Goal: Task Accomplishment & Management: Use online tool/utility

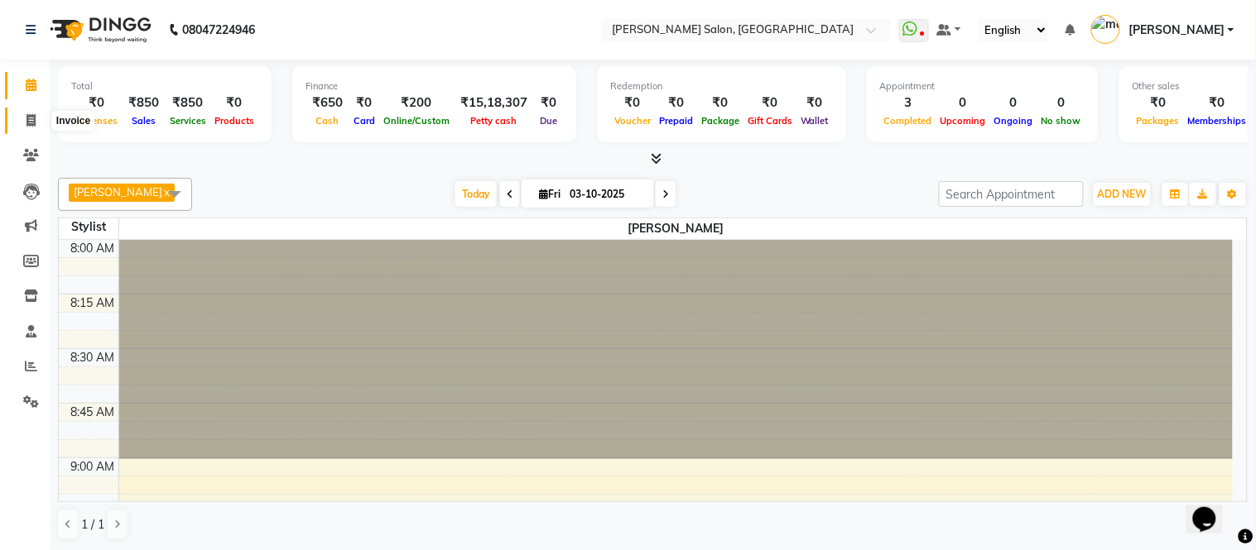
click at [39, 118] on span at bounding box center [31, 121] width 29 height 19
select select "6469"
select select "service"
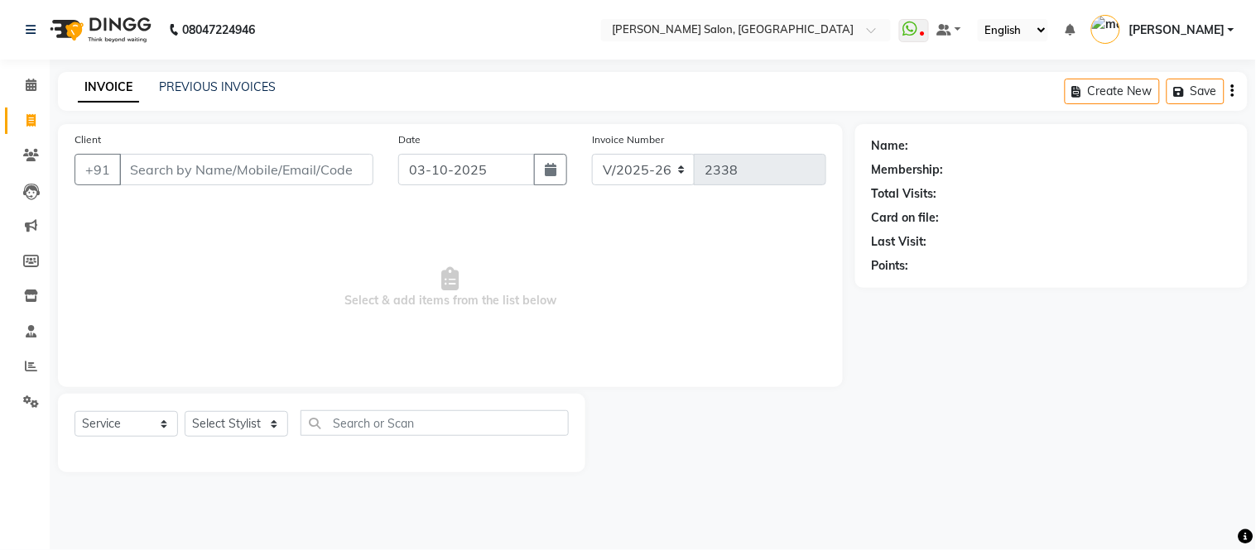
click at [142, 160] on input "Client" at bounding box center [246, 169] width 254 height 31
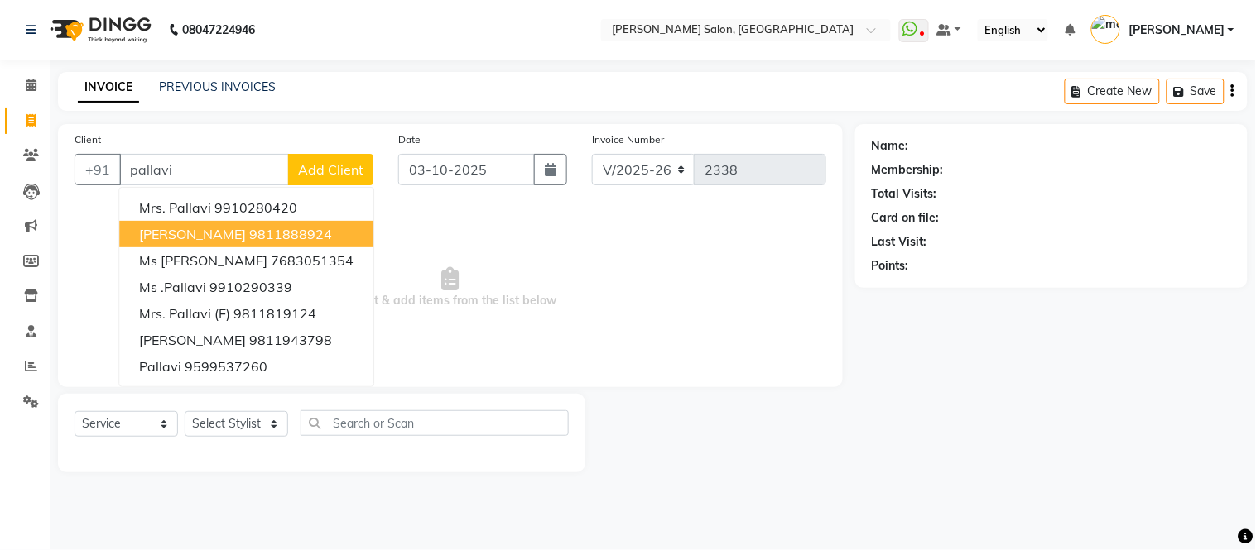
click at [194, 236] on span "[PERSON_NAME]" at bounding box center [192, 234] width 107 height 17
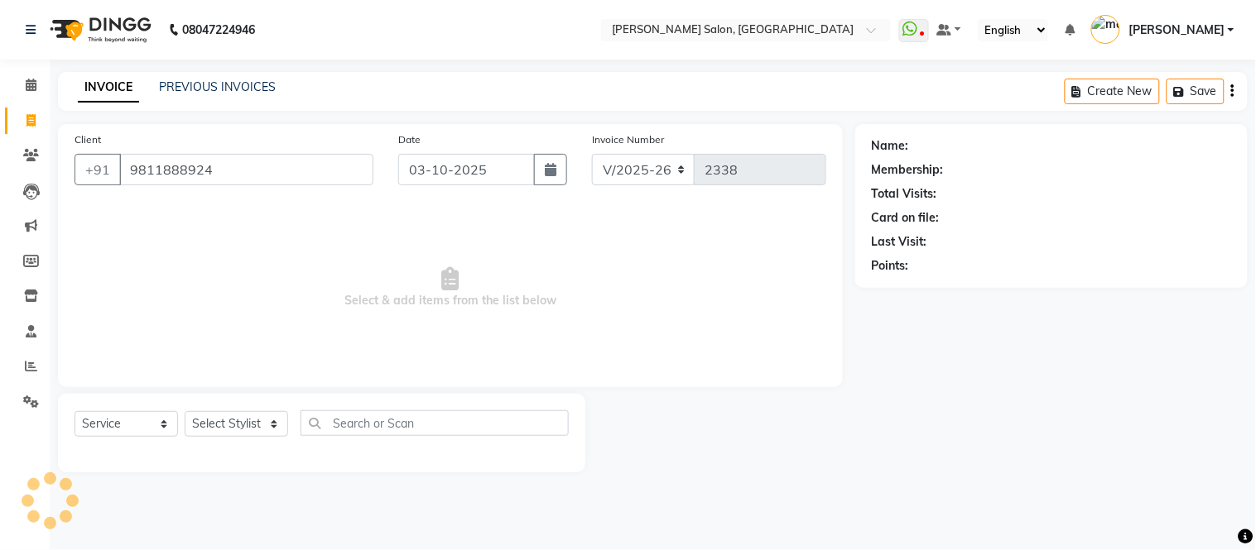
type input "9811888924"
select select "1: Object"
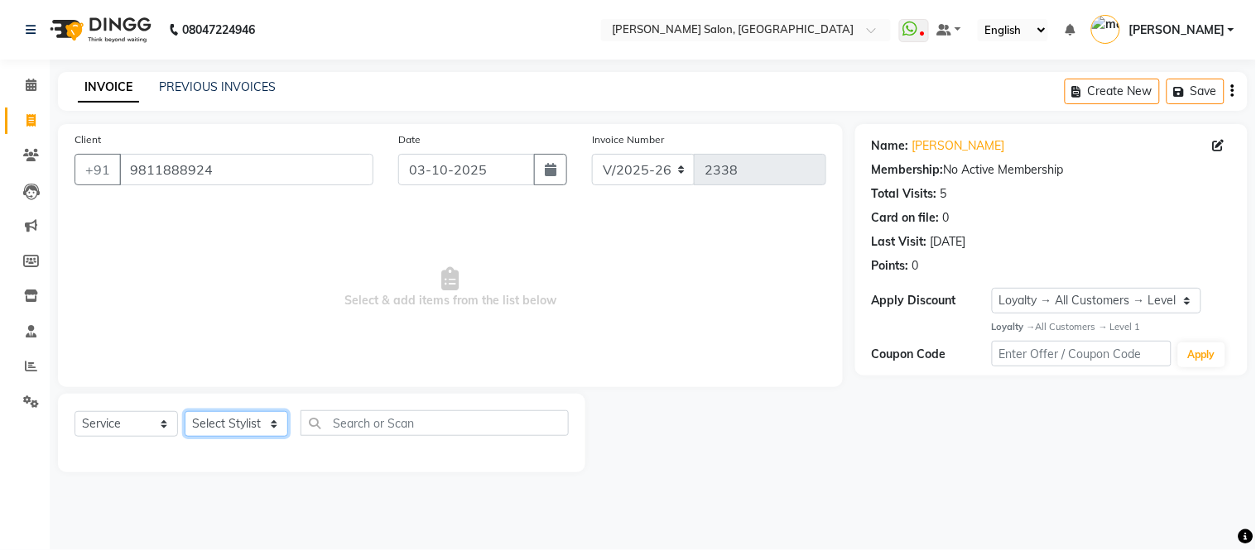
click at [271, 430] on select "Select Stylist [PERSON_NAME] [PERSON_NAME] [PERSON_NAME] [PERSON_NAME] [PERSON_…" at bounding box center [236, 424] width 103 height 26
select select "49740"
click at [185, 412] on select "Select Stylist [PERSON_NAME] [PERSON_NAME] [PERSON_NAME] [PERSON_NAME] [PERSON_…" at bounding box center [236, 424] width 103 height 26
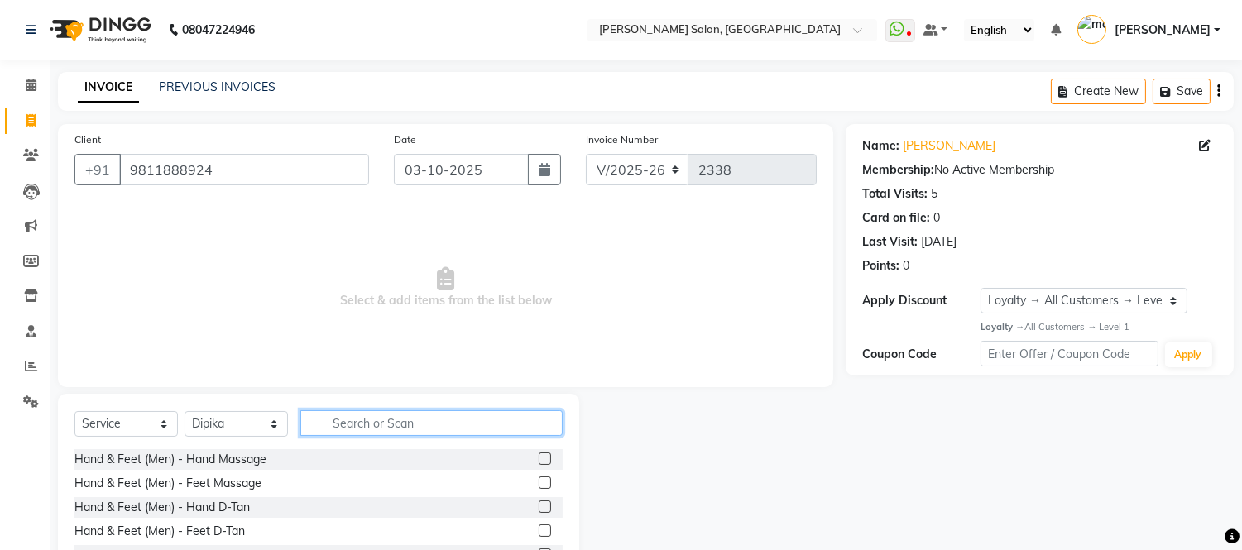
click at [378, 411] on input "text" at bounding box center [431, 424] width 262 height 26
type input "eye"
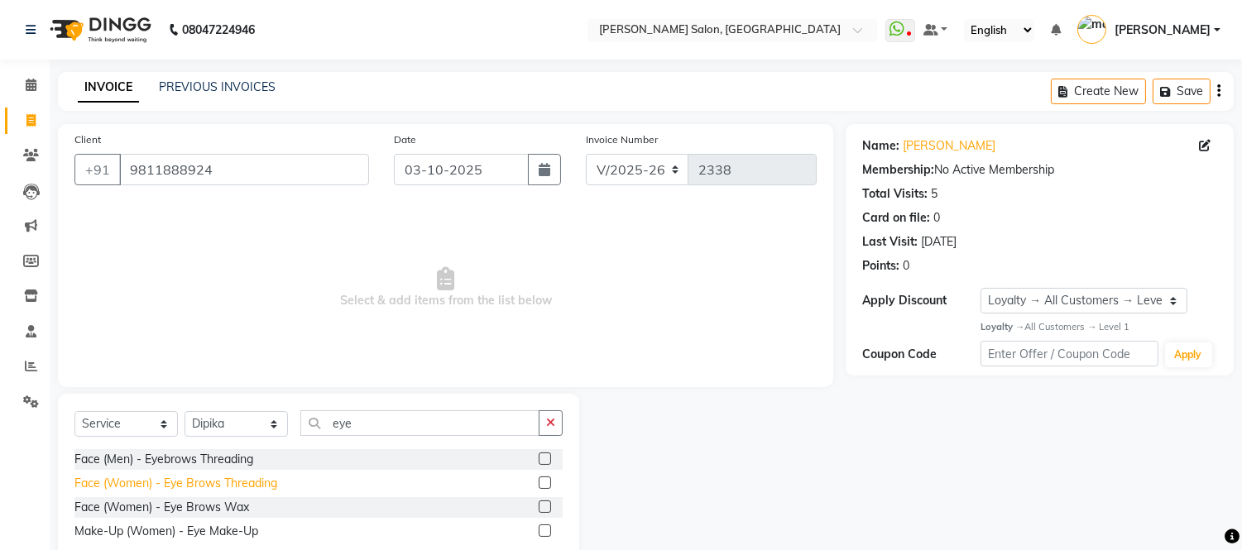
click at [209, 478] on div "Face (Women) - Eye Brows Threading" at bounding box center [175, 483] width 203 height 17
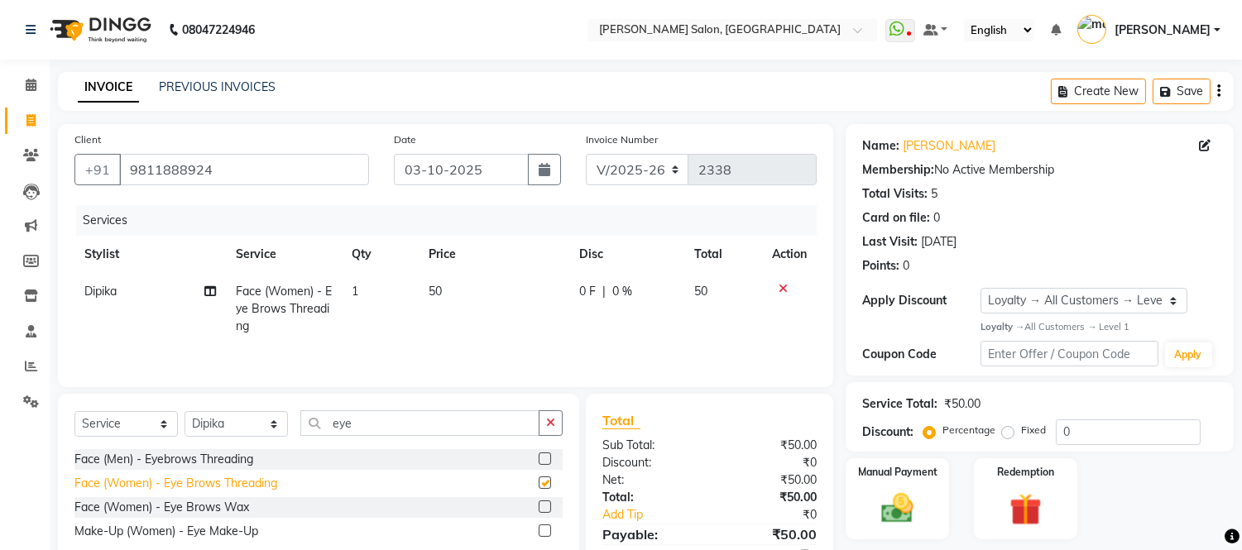
checkbox input "false"
drag, startPoint x: 412, startPoint y: 442, endPoint x: 408, endPoint y: 425, distance: 17.1
click at [408, 425] on div "Select Service Product Membership Package Voucher Prepaid Gift Card Select Styl…" at bounding box center [318, 430] width 488 height 39
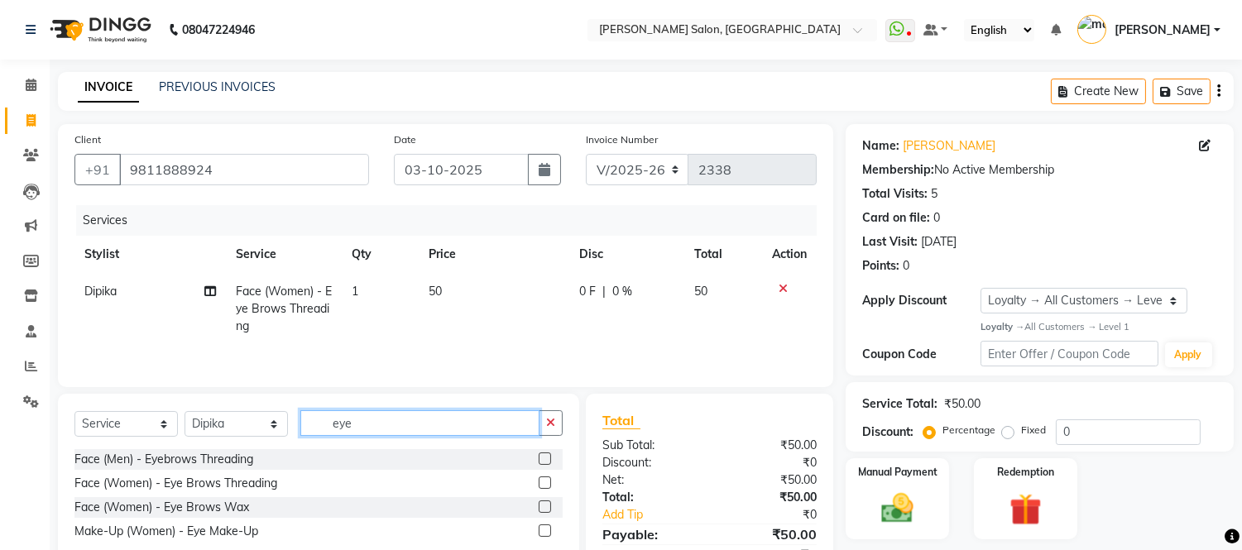
drag, startPoint x: 408, startPoint y: 425, endPoint x: 384, endPoint y: 425, distance: 24.0
click at [384, 425] on input "eye" at bounding box center [419, 424] width 239 height 26
type input "e"
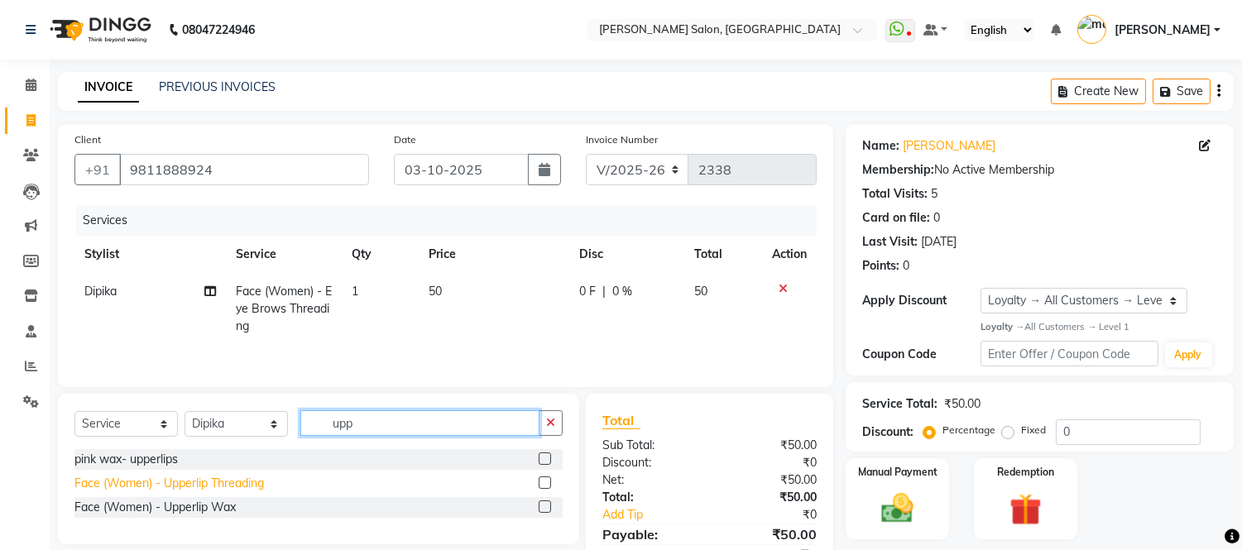
type input "upp"
click at [211, 487] on div "Face (Women) - Upperlip Threading" at bounding box center [169, 483] width 190 height 17
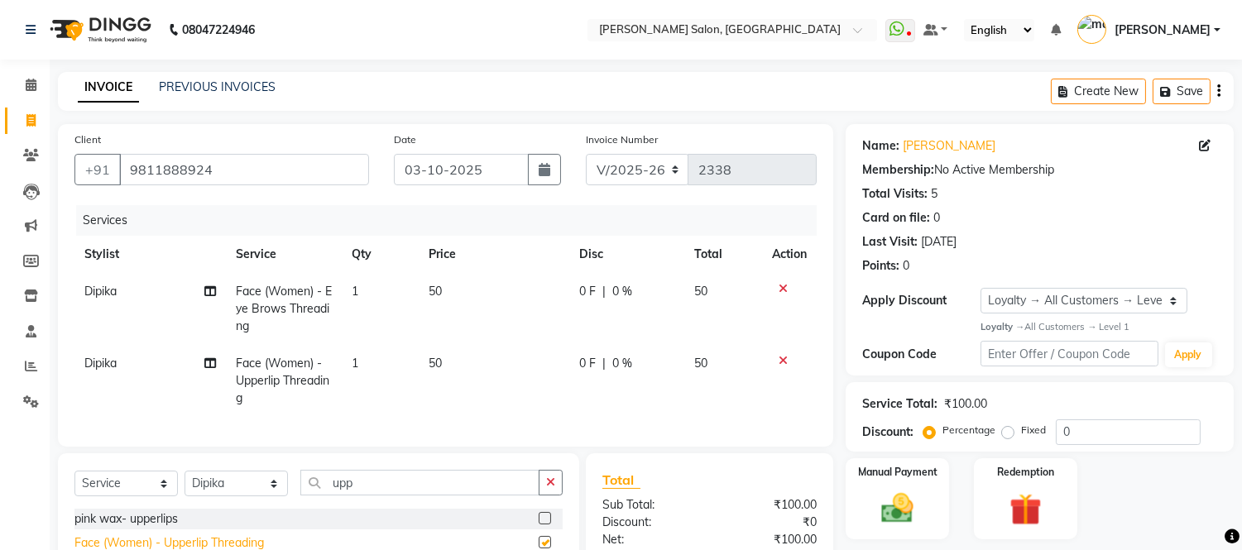
checkbox input "false"
click at [898, 507] on img at bounding box center [898, 508] width 55 height 39
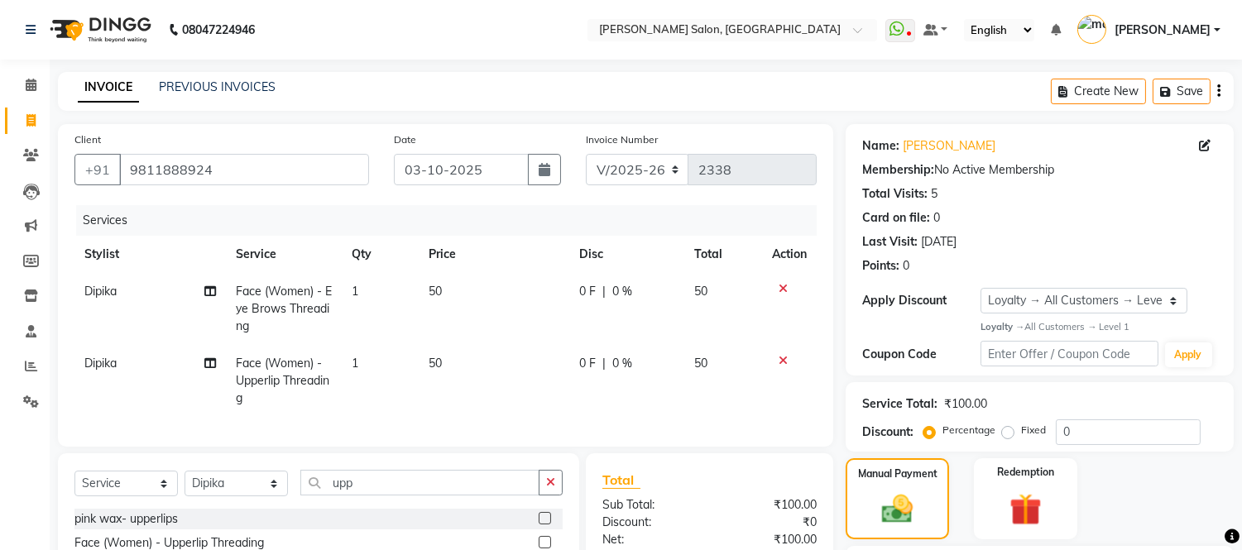
scroll to position [153, 0]
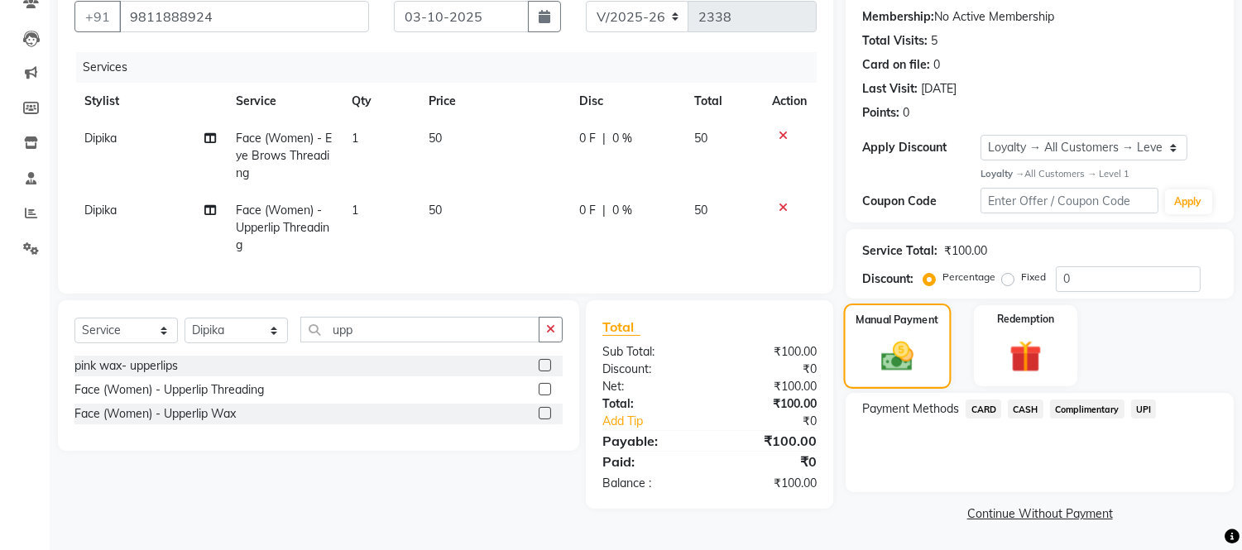
click at [907, 350] on img at bounding box center [898, 356] width 52 height 37
click at [1027, 407] on span "CASH" at bounding box center [1026, 409] width 36 height 19
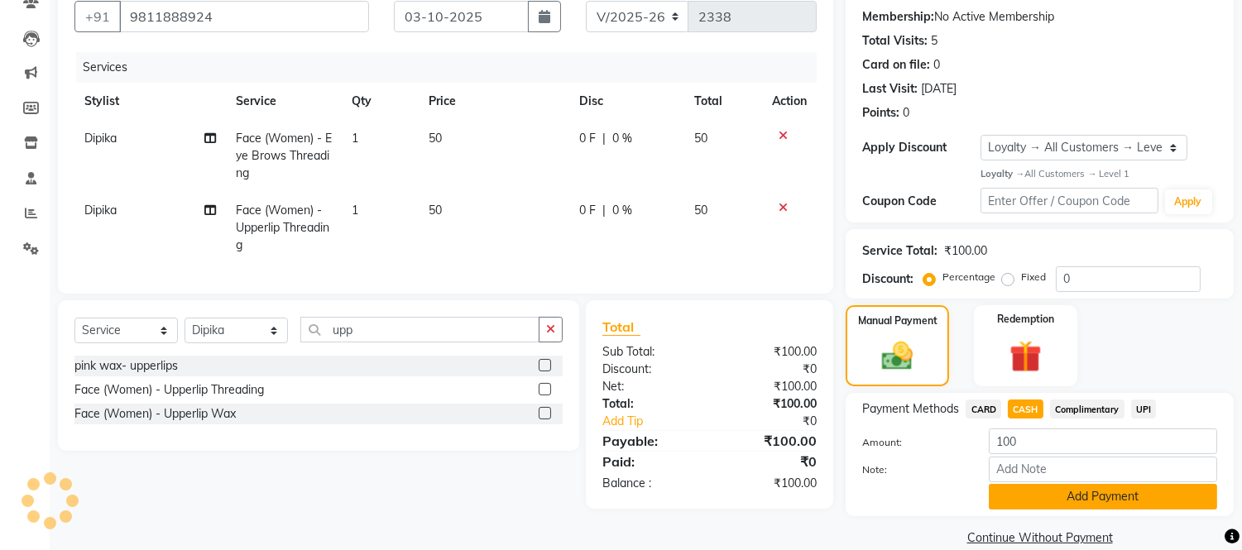
click at [1058, 494] on button "Add Payment" at bounding box center [1103, 497] width 228 height 26
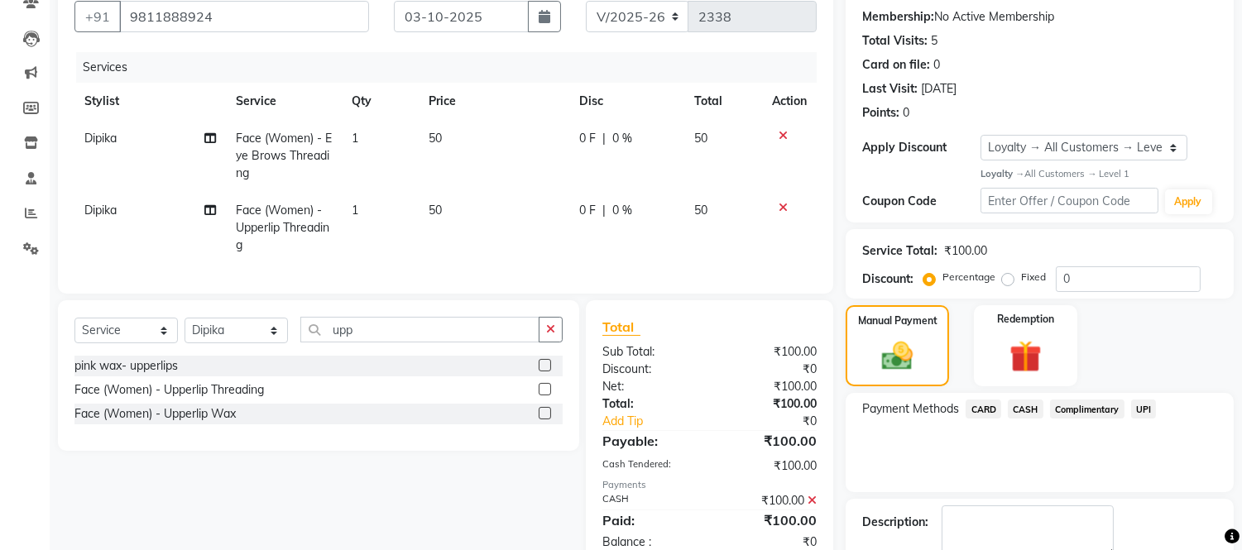
scroll to position [291, 0]
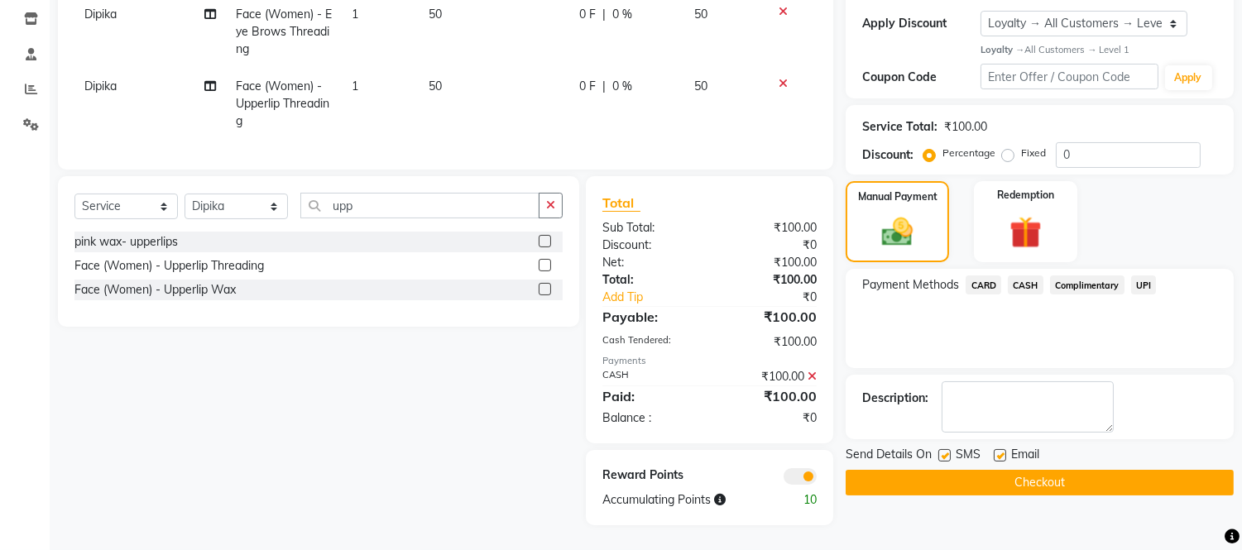
click at [1043, 470] on button "Checkout" at bounding box center [1040, 483] width 388 height 26
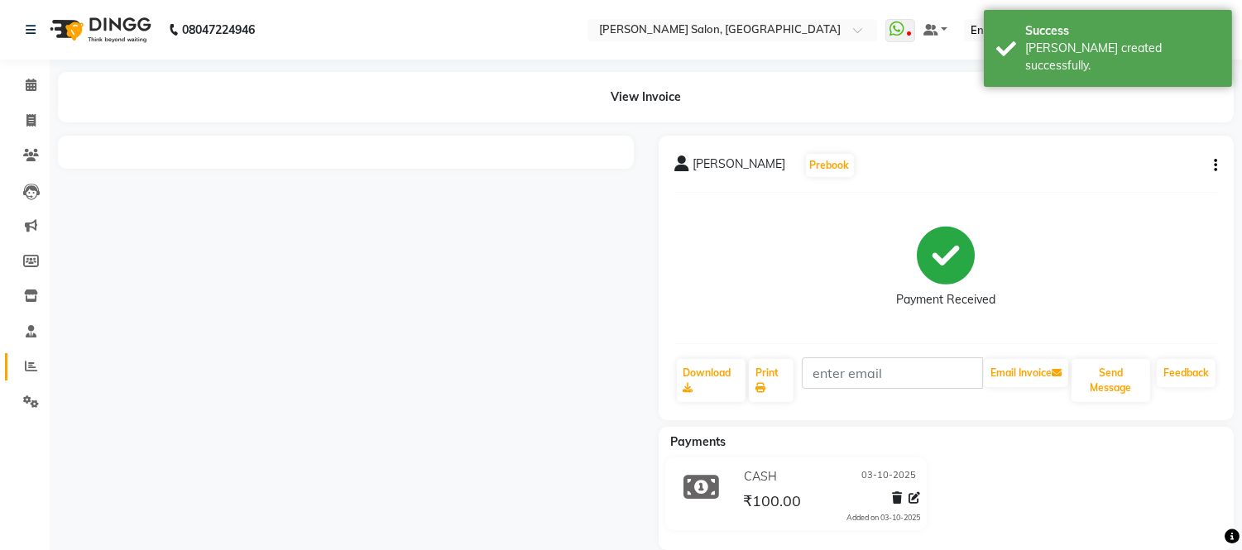
click at [19, 369] on span at bounding box center [31, 367] width 29 height 19
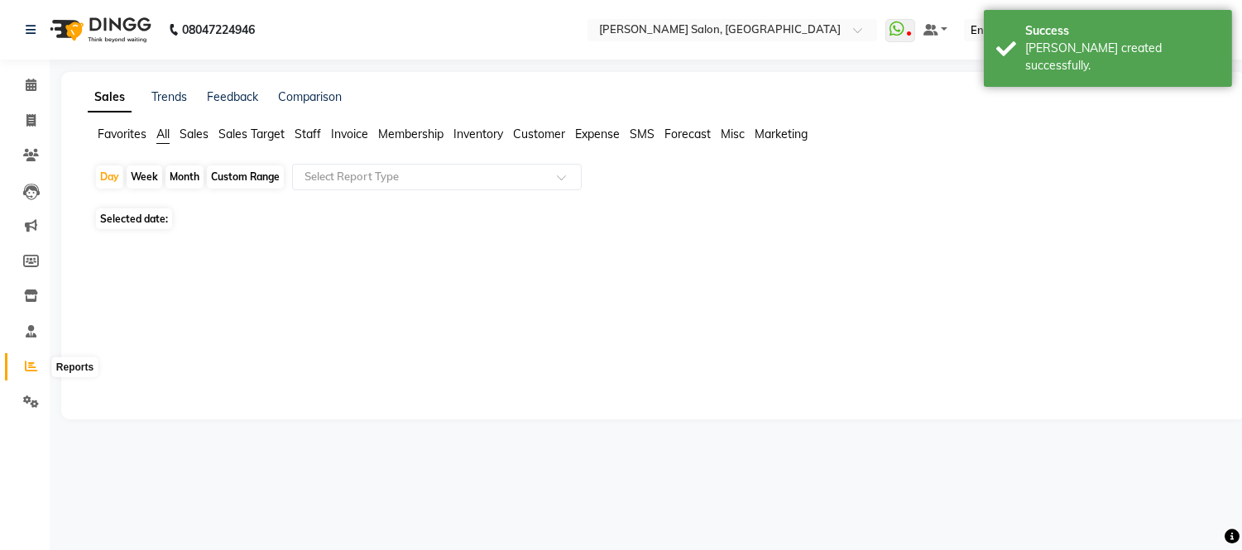
click at [34, 368] on icon at bounding box center [31, 366] width 12 height 12
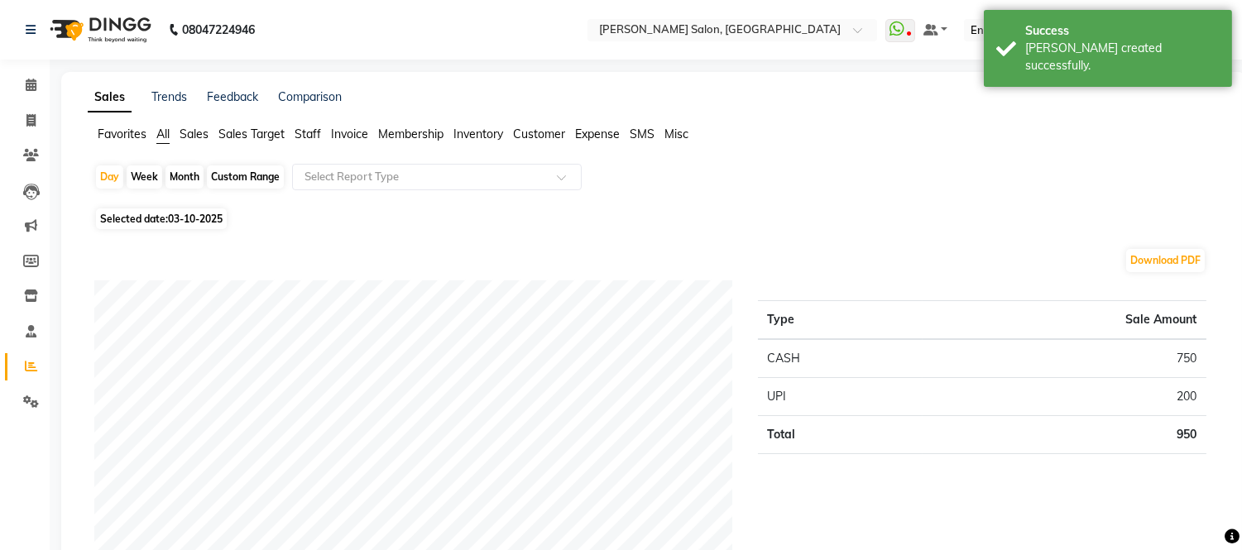
click at [306, 130] on span "Staff" at bounding box center [308, 134] width 26 height 15
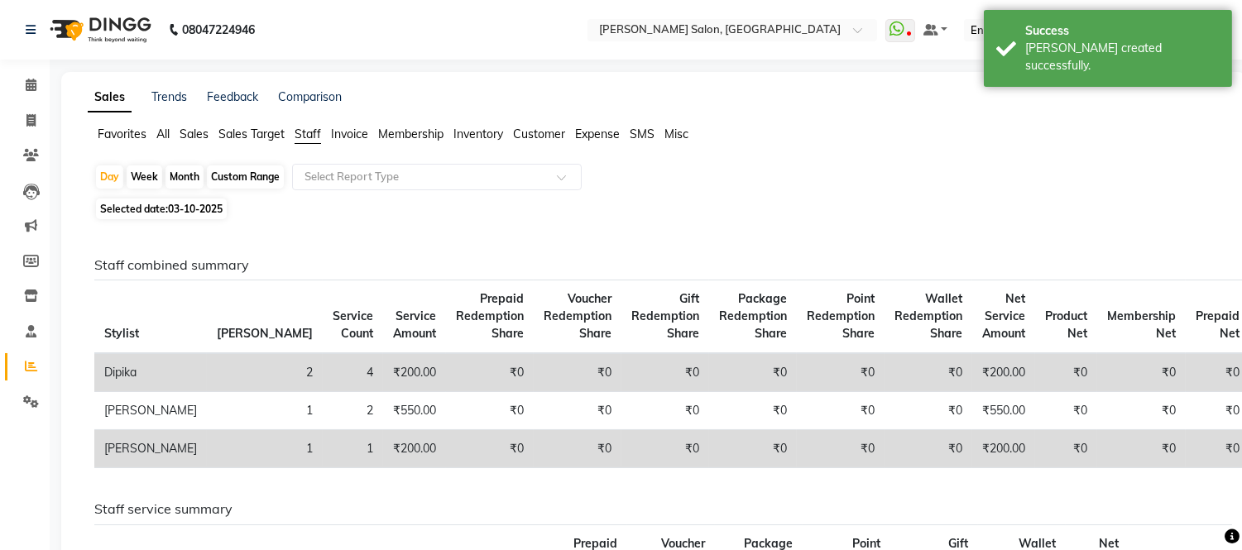
click at [186, 180] on div "Month" at bounding box center [185, 177] width 38 height 23
select select "10"
select select "2025"
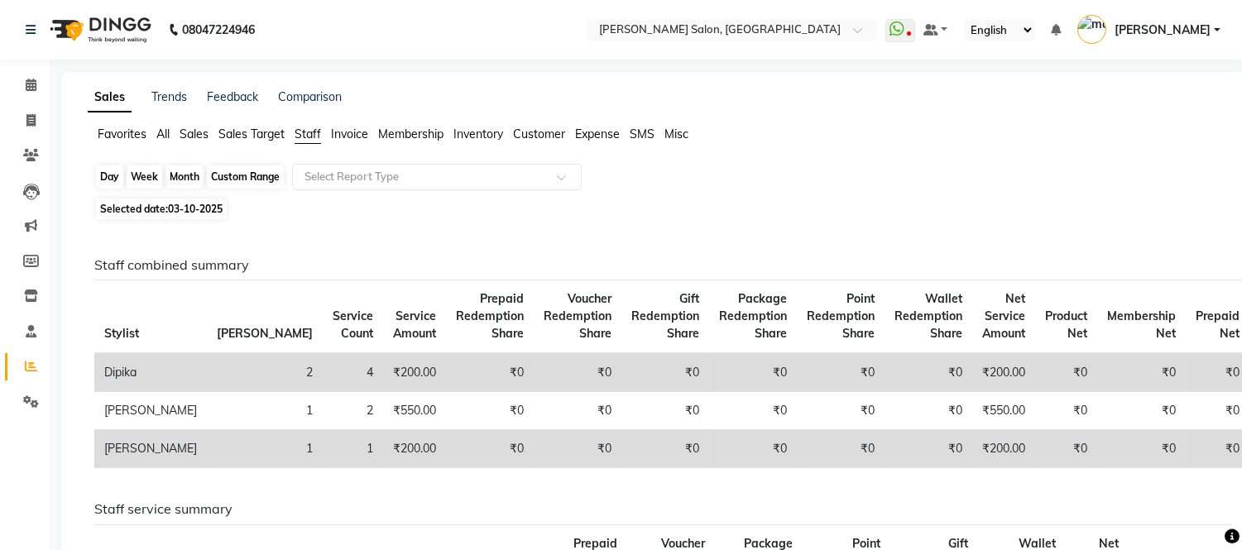
click at [180, 175] on div "Month" at bounding box center [185, 177] width 38 height 23
select select "10"
select select "2025"
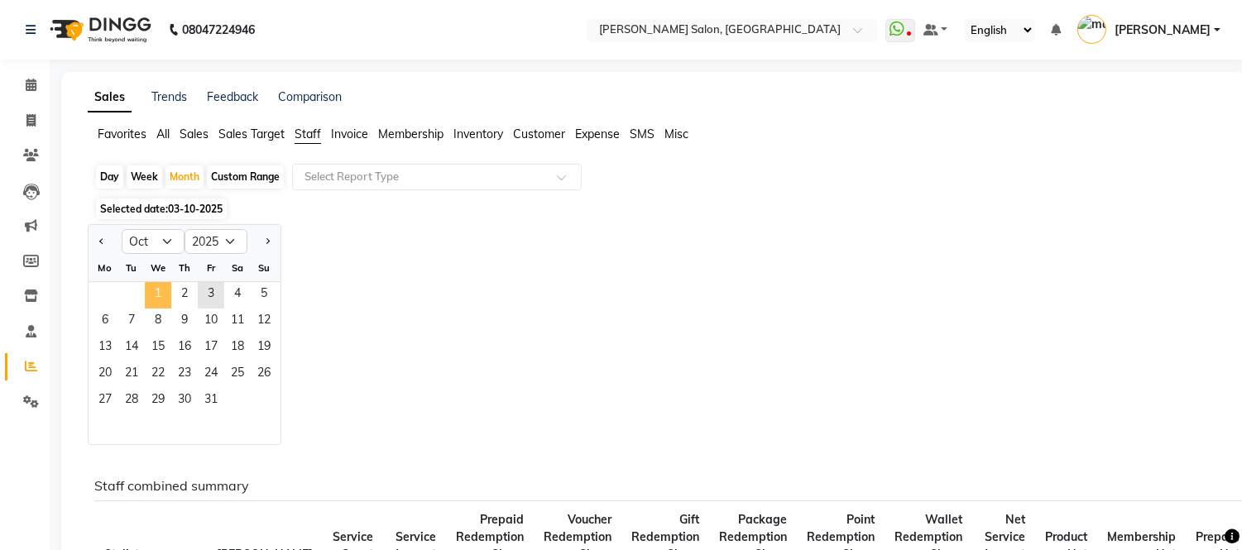
click at [163, 298] on span "1" at bounding box center [158, 295] width 26 height 26
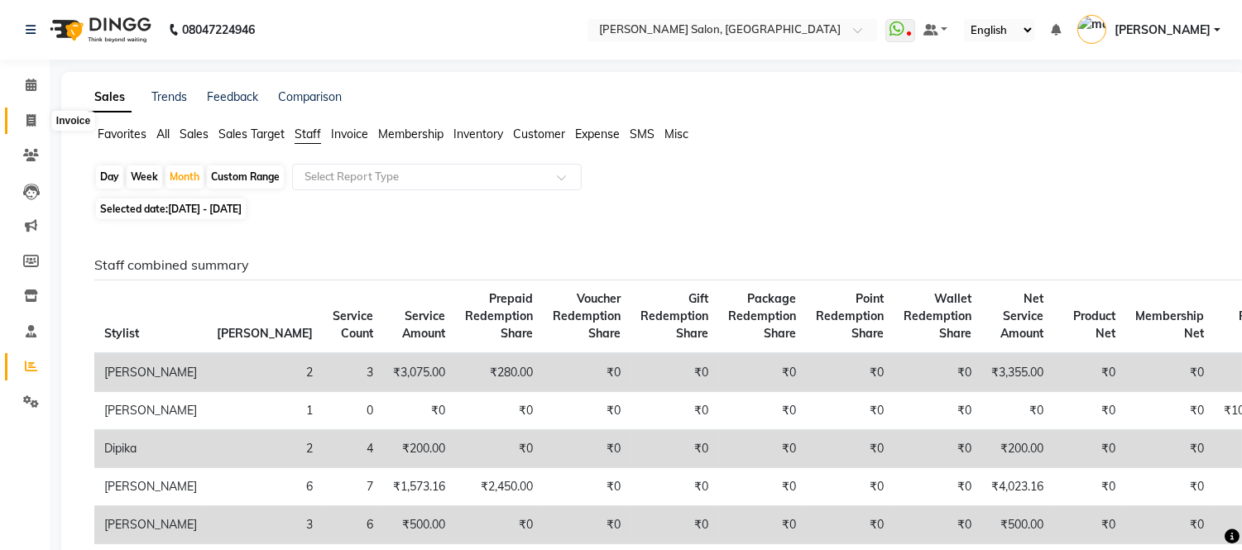
click at [26, 127] on span at bounding box center [31, 121] width 29 height 19
select select "service"
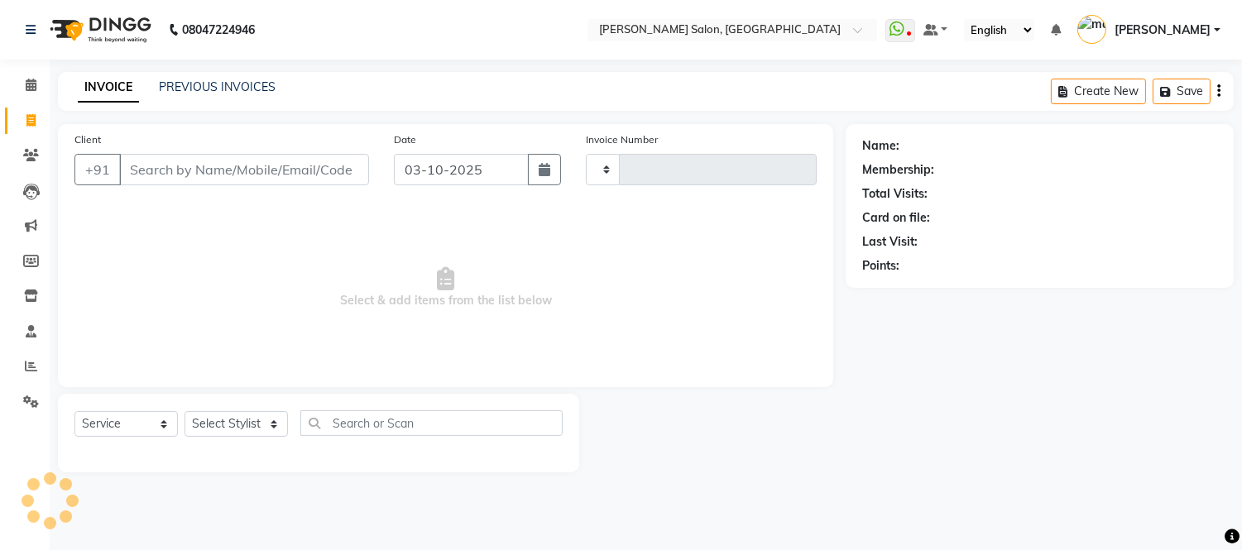
type input "2339"
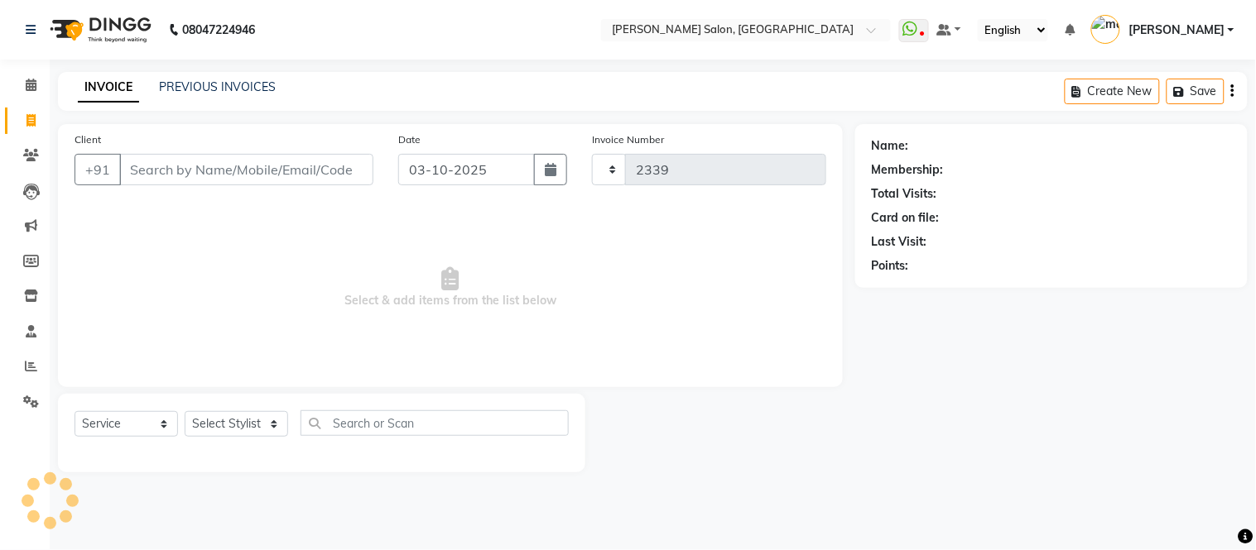
select select "6469"
